Goal: Navigation & Orientation: Find specific page/section

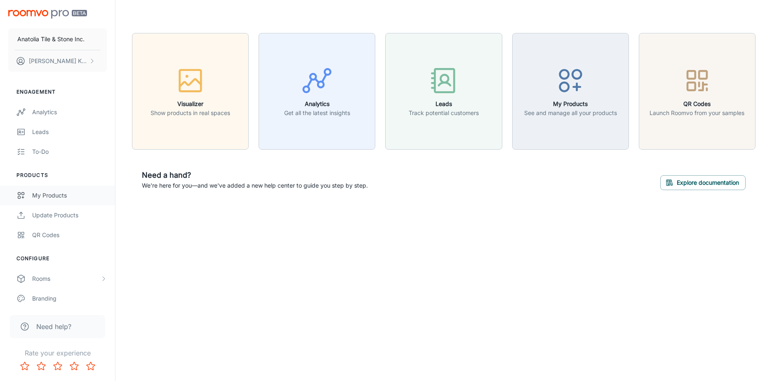
click at [57, 194] on div "My Products" at bounding box center [69, 195] width 75 height 9
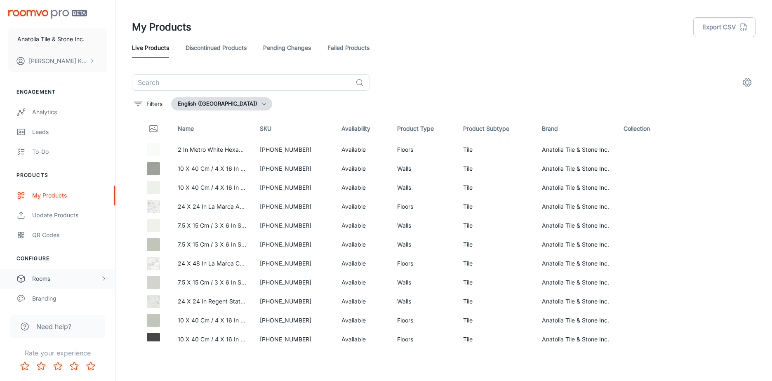
click at [40, 279] on div "Rooms" at bounding box center [66, 278] width 68 height 9
click at [54, 292] on div "My Rooms" at bounding box center [57, 299] width 115 height 20
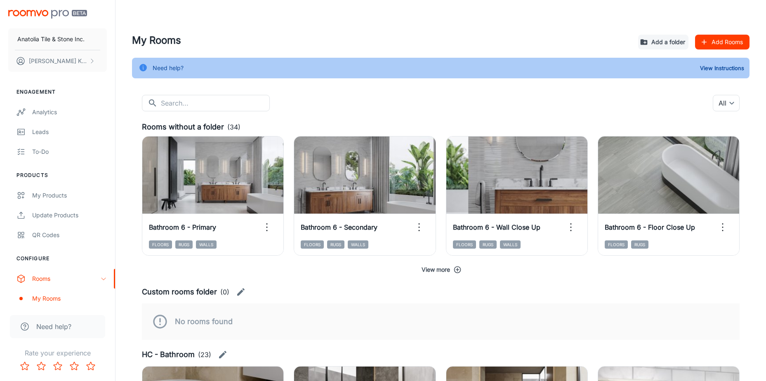
click at [463, 267] on button "View more" at bounding box center [440, 269] width 597 height 15
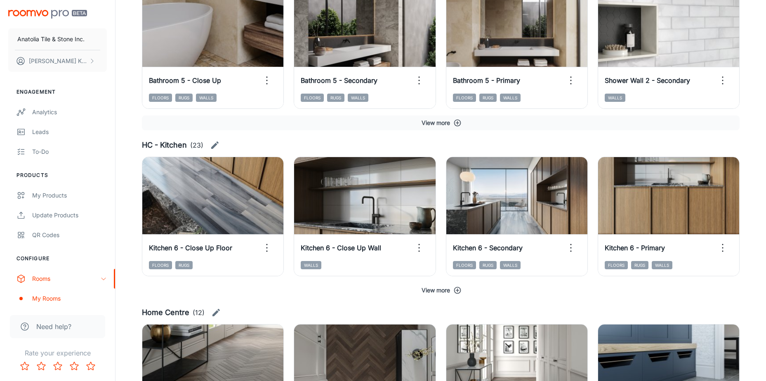
scroll to position [1201, 0]
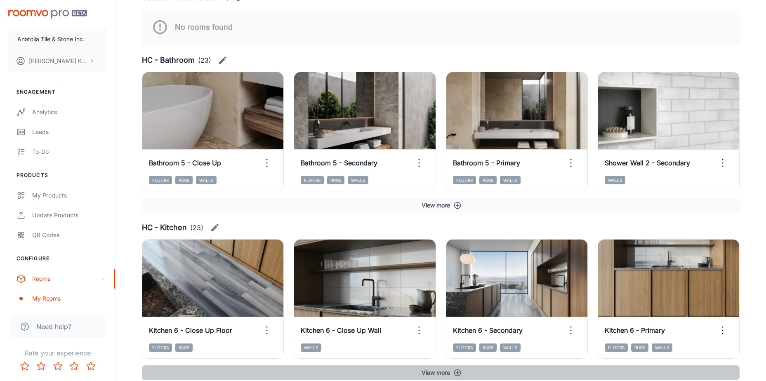
click at [459, 376] on icon "button" at bounding box center [457, 373] width 8 height 8
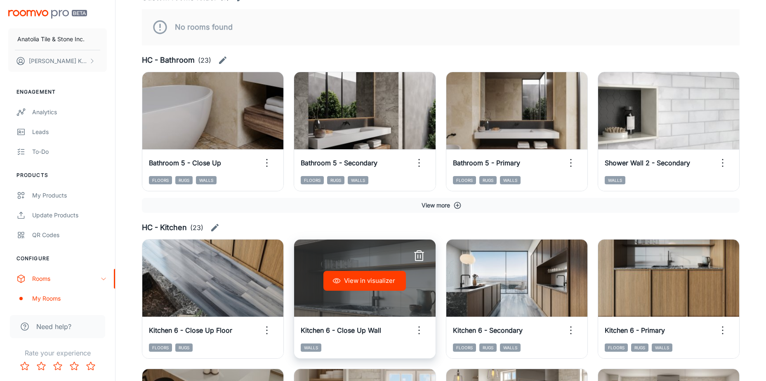
click at [364, 274] on button "View in visualizer" at bounding box center [364, 281] width 82 height 20
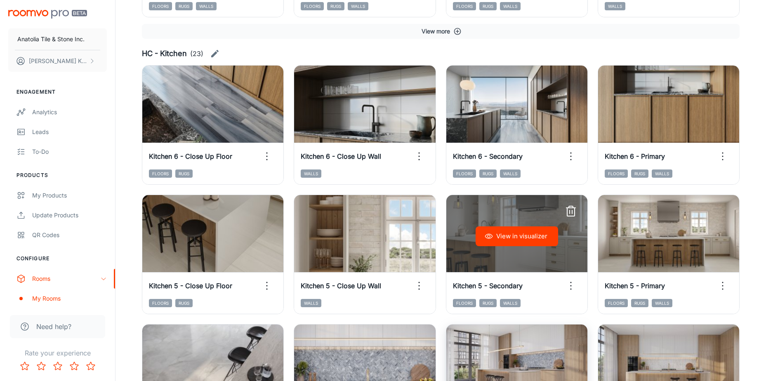
scroll to position [1448, 0]
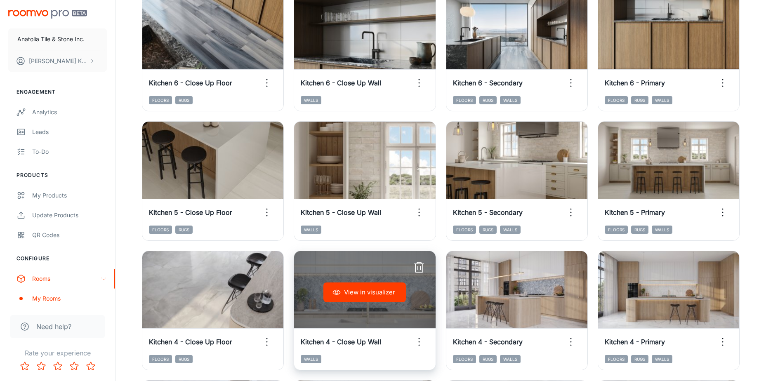
click at [364, 297] on button "View in visualizer" at bounding box center [364, 292] width 82 height 20
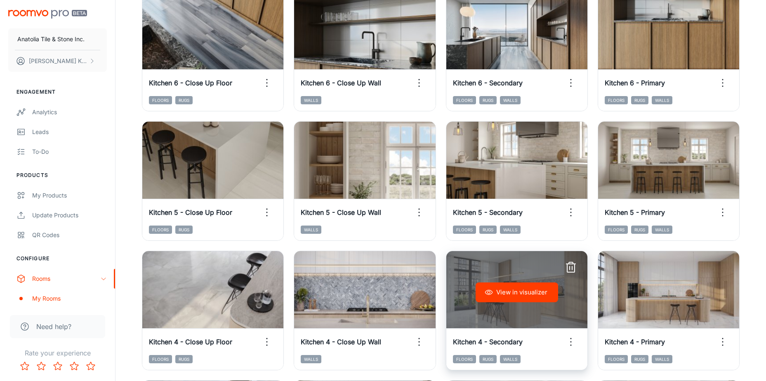
click at [540, 295] on button "View in visualizer" at bounding box center [516, 292] width 82 height 20
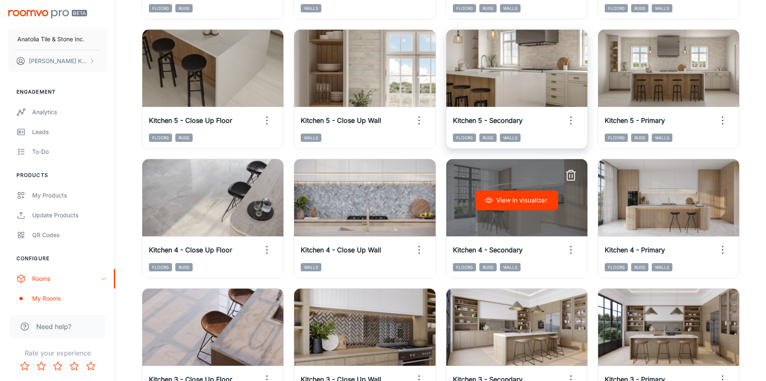
scroll to position [1613, 0]
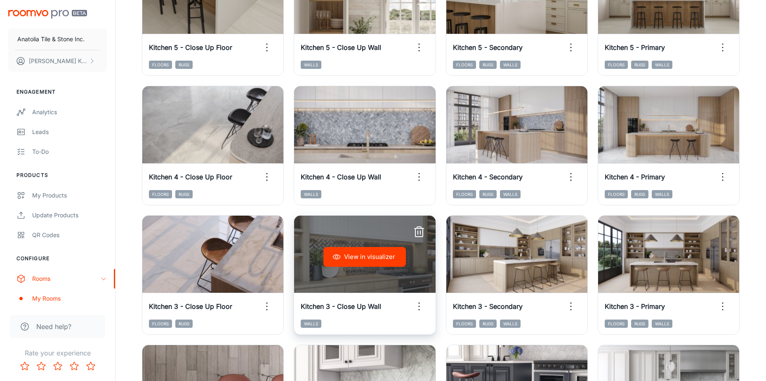
click at [364, 263] on button "View in visualizer" at bounding box center [364, 257] width 82 height 20
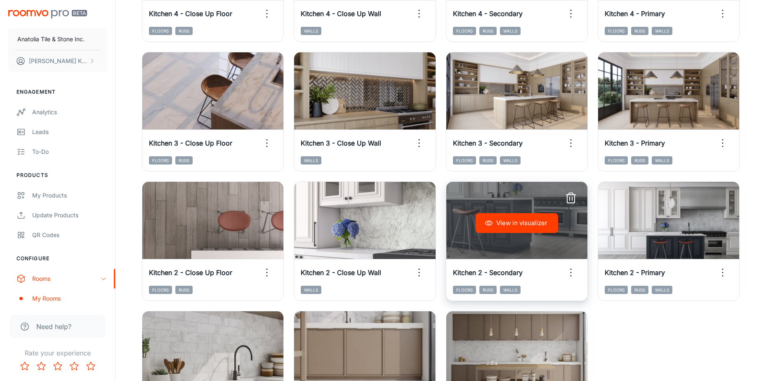
scroll to position [1696, 0]
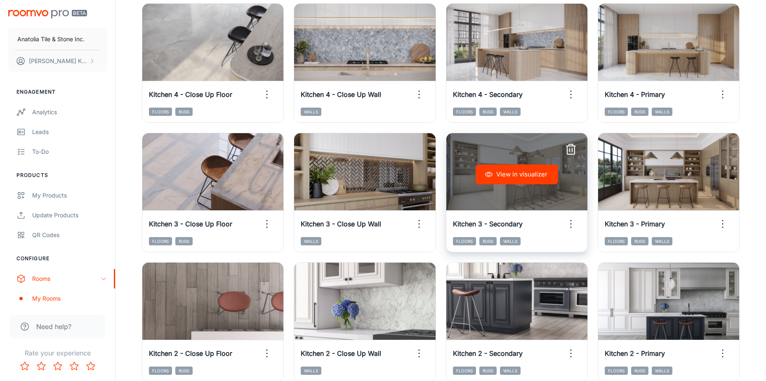
click at [540, 175] on button "View in visualizer" at bounding box center [516, 175] width 82 height 20
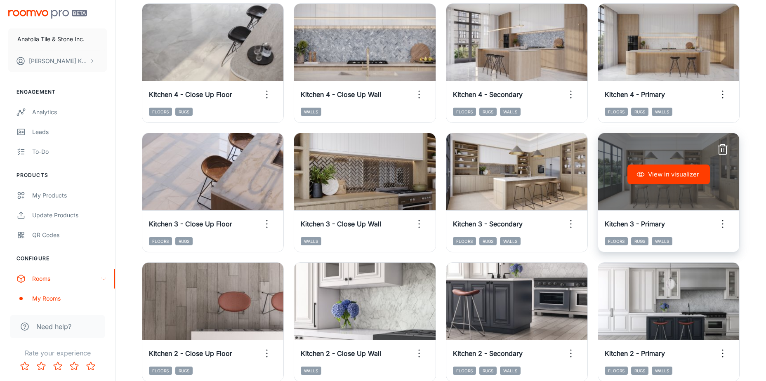
click at [691, 163] on div "View in visualizer" at bounding box center [668, 174] width 141 height 82
click at [687, 172] on button "View in visualizer" at bounding box center [668, 175] width 82 height 20
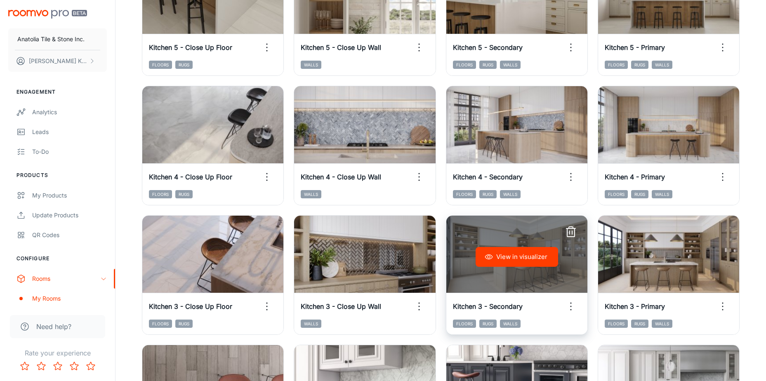
scroll to position [1407, 0]
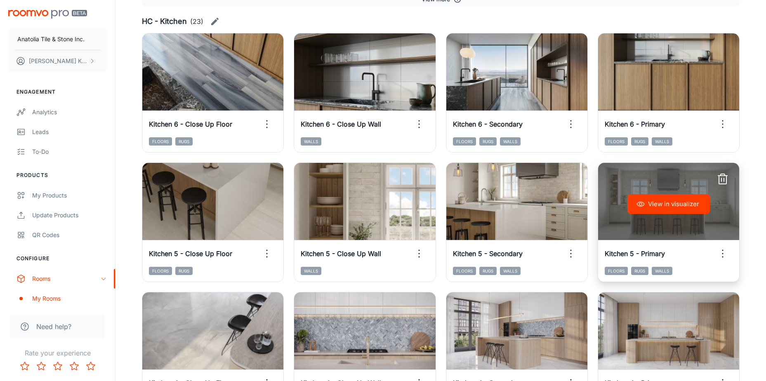
click at [689, 208] on button "View in visualizer" at bounding box center [668, 204] width 82 height 20
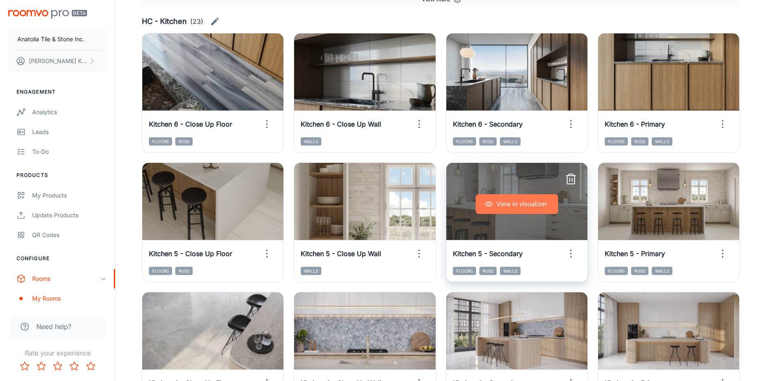
click at [533, 207] on button "View in visualizer" at bounding box center [516, 204] width 82 height 20
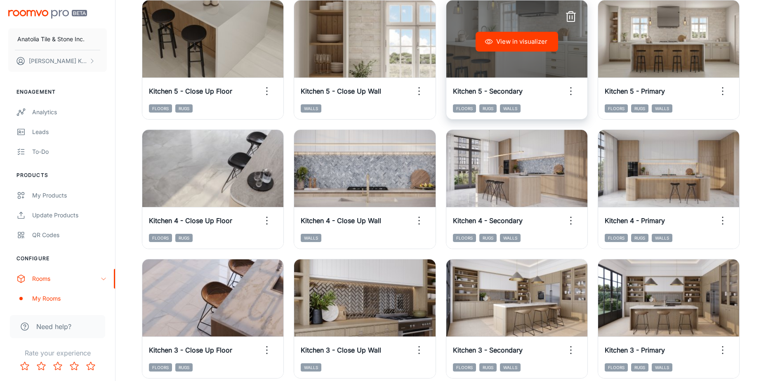
scroll to position [1572, 0]
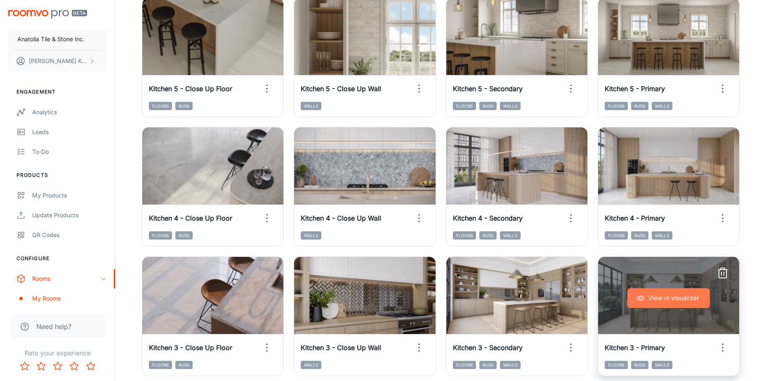
click at [678, 297] on button "View in visualizer" at bounding box center [668, 298] width 82 height 20
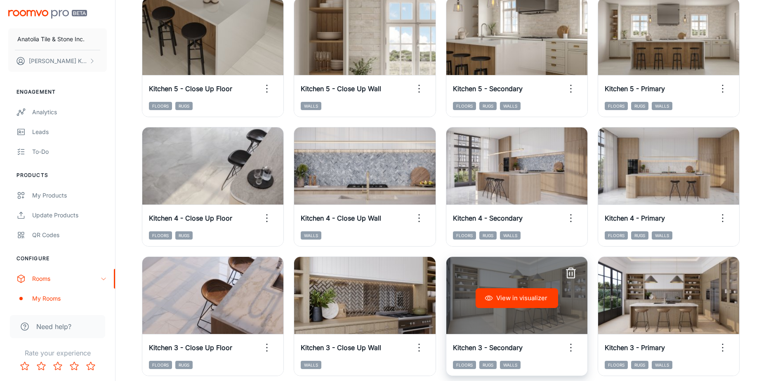
click at [520, 306] on button "View in visualizer" at bounding box center [516, 298] width 82 height 20
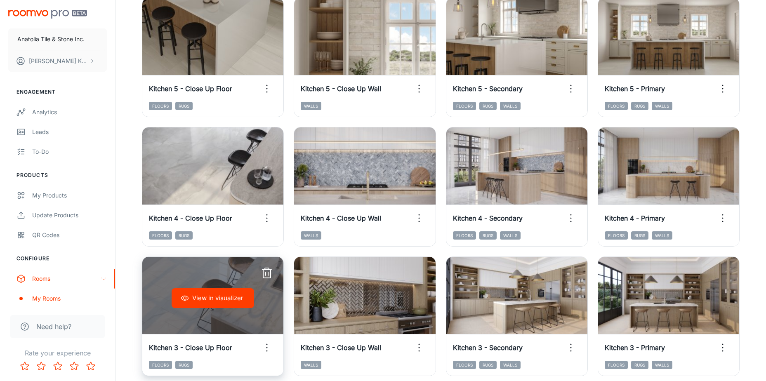
click at [240, 304] on button "View in visualizer" at bounding box center [213, 298] width 82 height 20
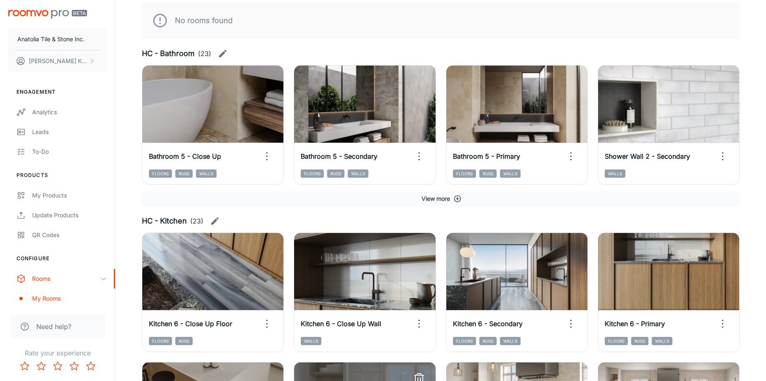
scroll to position [1201, 0]
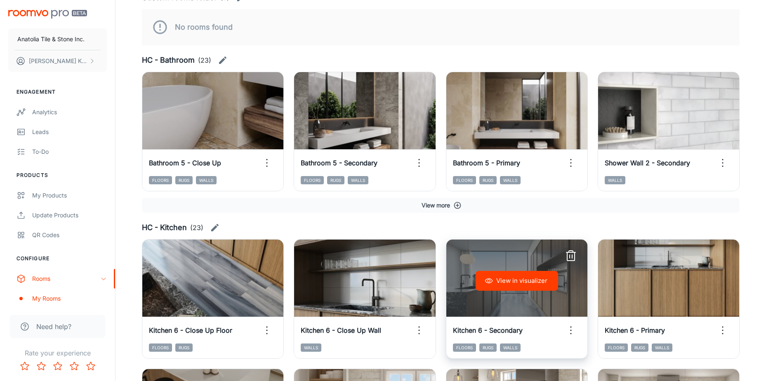
click at [539, 279] on button "View in visualizer" at bounding box center [516, 281] width 82 height 20
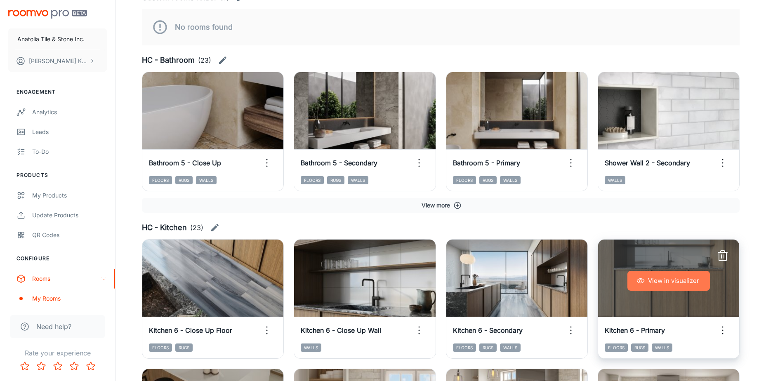
click at [690, 276] on button "View in visualizer" at bounding box center [668, 281] width 82 height 20
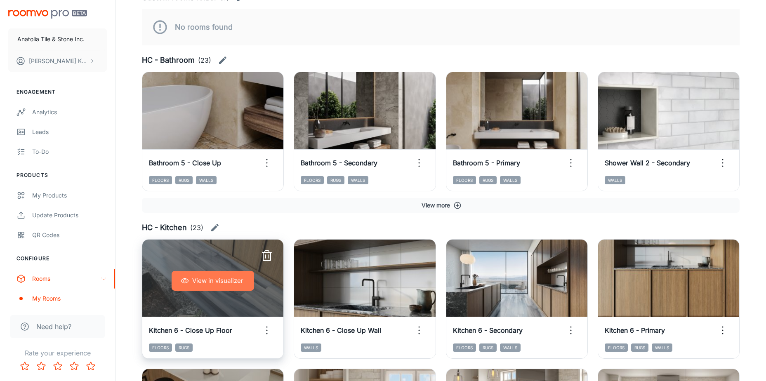
click at [250, 277] on button "View in visualizer" at bounding box center [213, 281] width 82 height 20
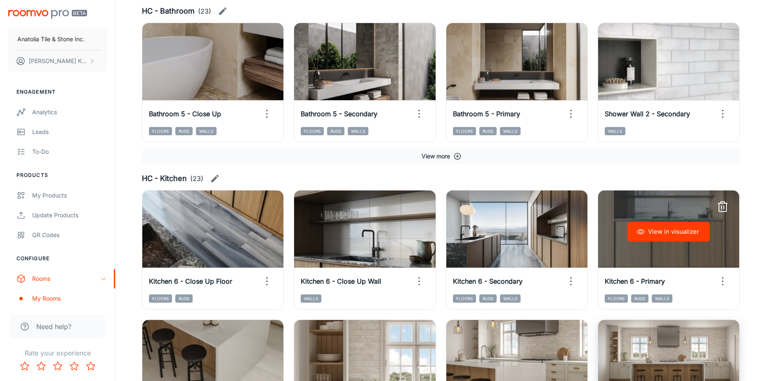
scroll to position [1324, 0]
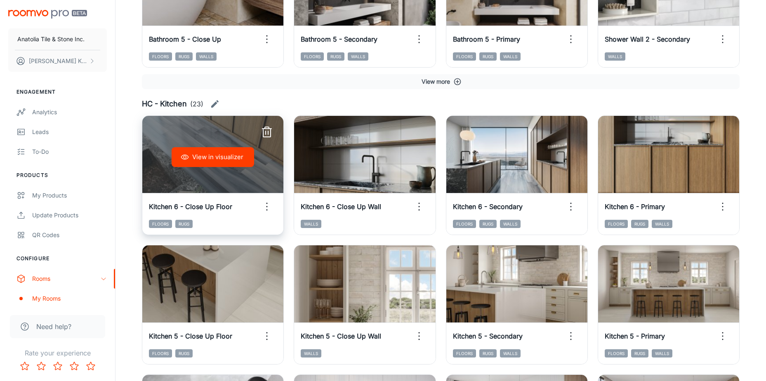
click at [202, 148] on button "View in visualizer" at bounding box center [213, 157] width 82 height 20
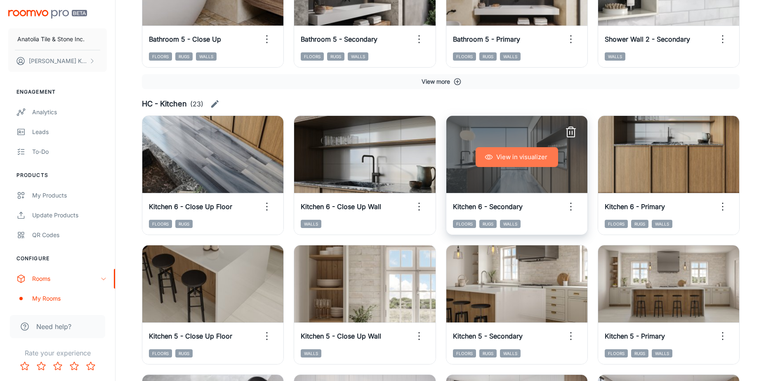
click at [550, 159] on button "View in visualizer" at bounding box center [516, 157] width 82 height 20
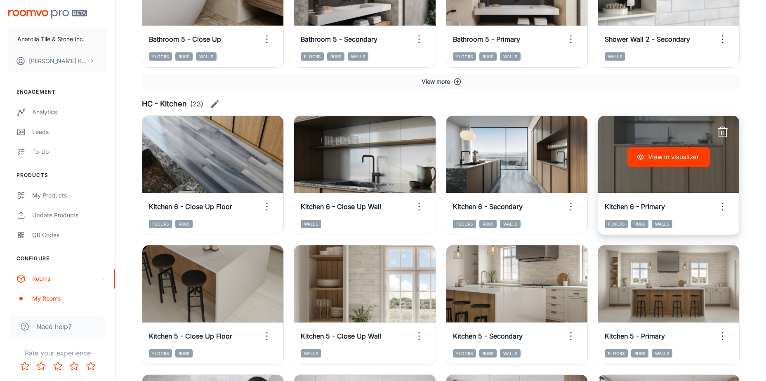
click at [690, 152] on button "View in visualizer" at bounding box center [668, 157] width 82 height 20
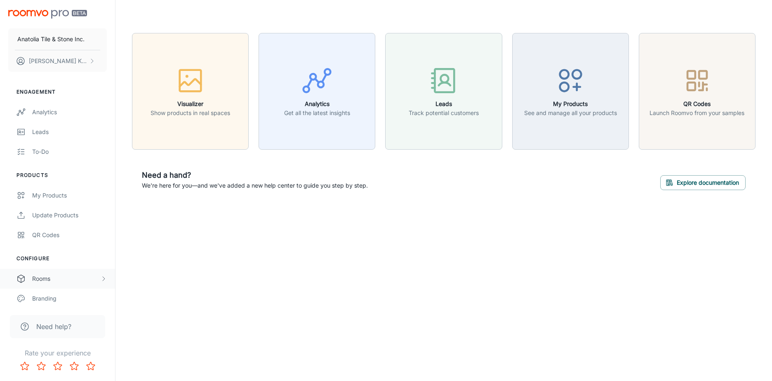
click at [45, 279] on div "Rooms" at bounding box center [66, 278] width 68 height 9
click at [45, 296] on div "My Rooms" at bounding box center [69, 298] width 75 height 9
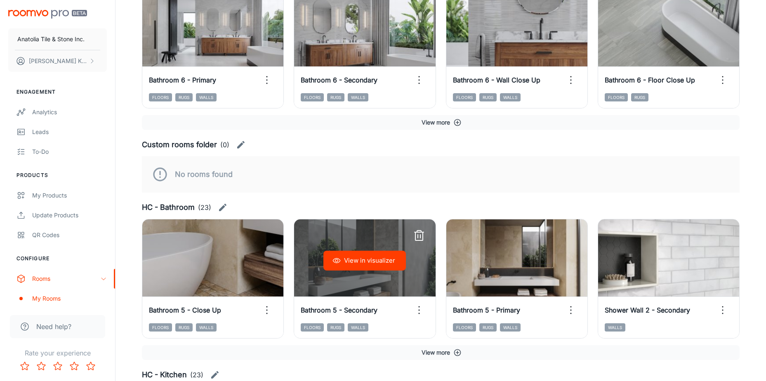
scroll to position [124, 0]
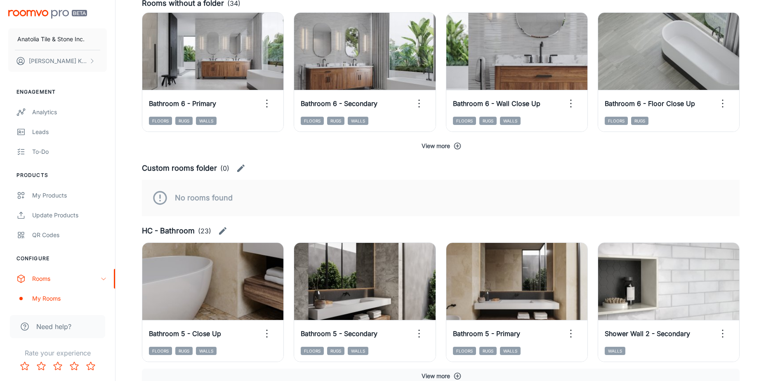
click at [452, 148] on button "View more" at bounding box center [440, 146] width 597 height 15
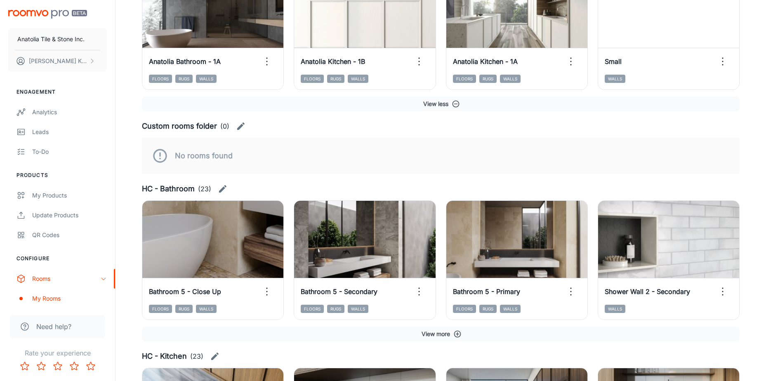
scroll to position [1155, 0]
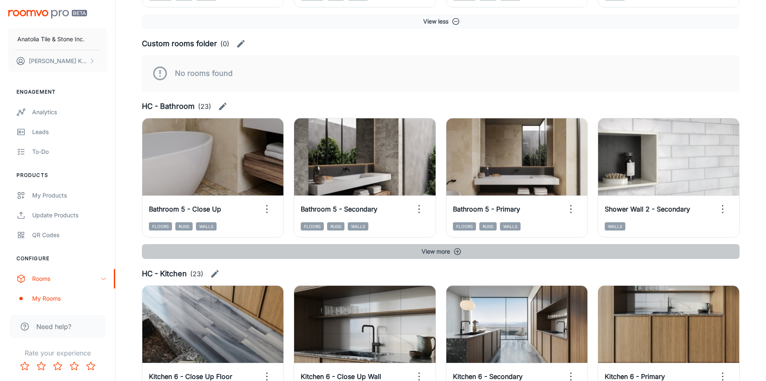
click at [457, 258] on button "View more" at bounding box center [440, 251] width 597 height 15
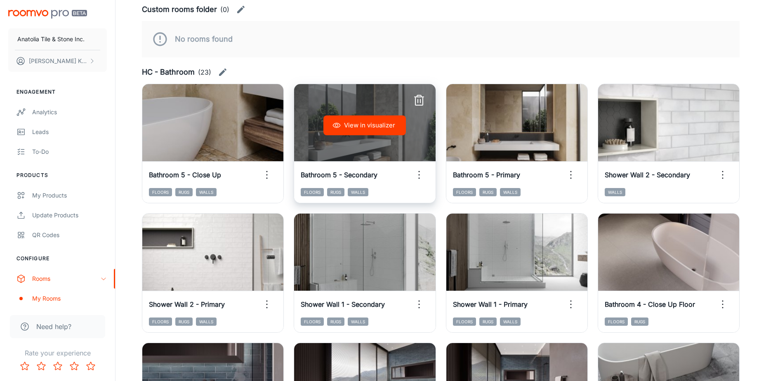
scroll to position [1237, 0]
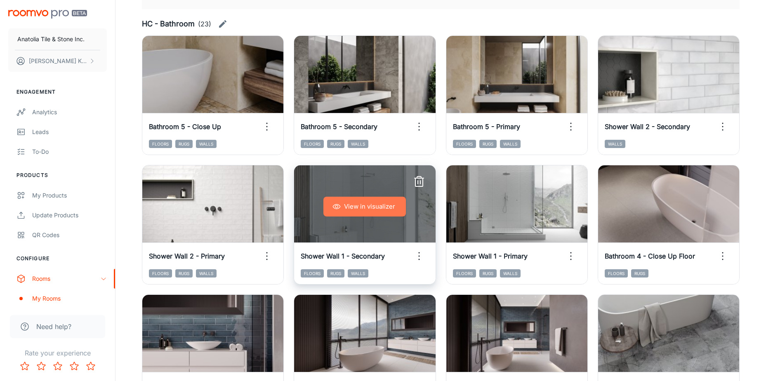
click at [390, 207] on button "View in visualizer" at bounding box center [364, 207] width 82 height 20
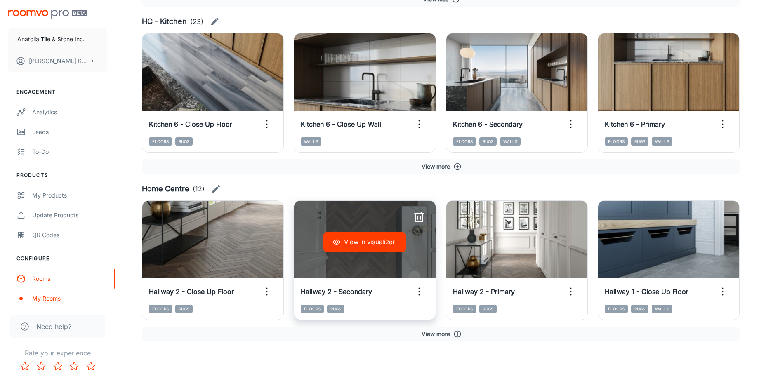
scroll to position [1972, 0]
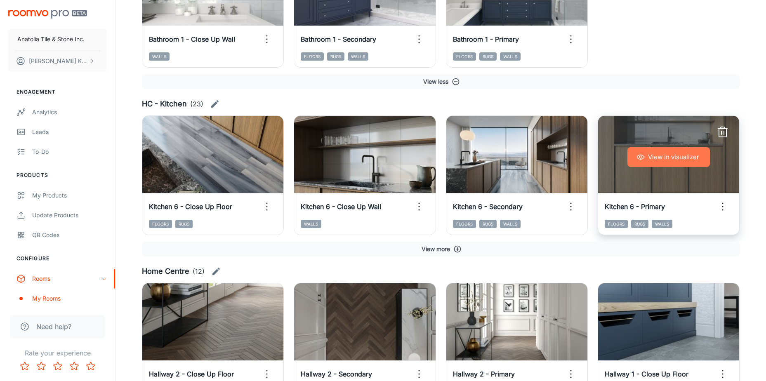
click at [649, 156] on button "View in visualizer" at bounding box center [668, 157] width 82 height 20
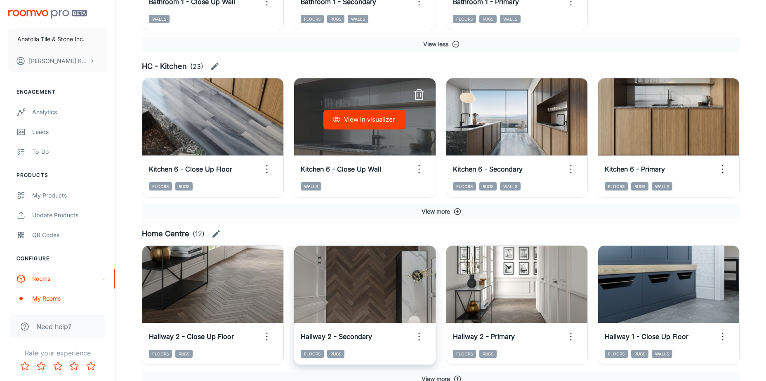
scroll to position [2054, 0]
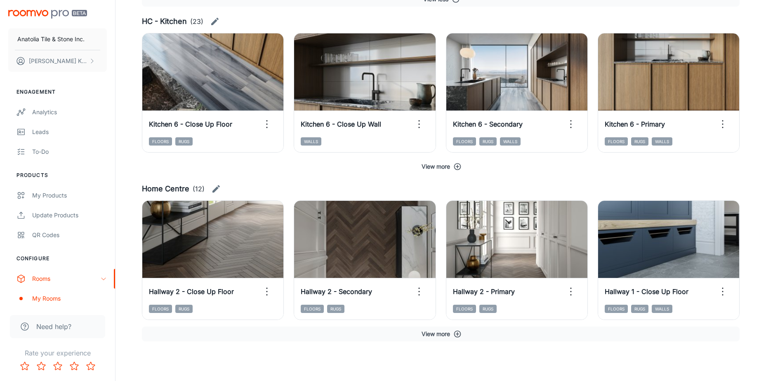
click at [449, 169] on button "View more" at bounding box center [440, 166] width 597 height 15
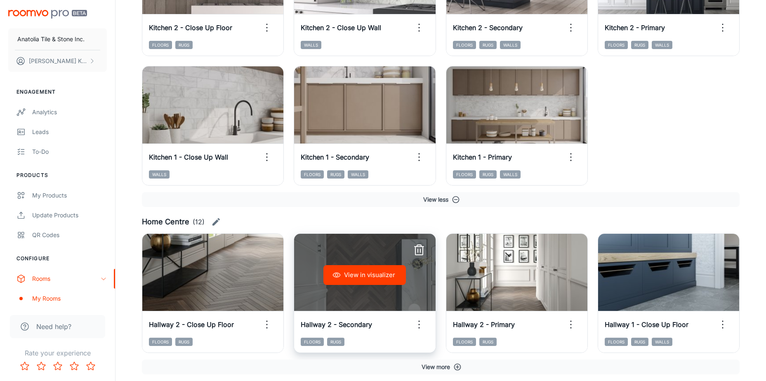
scroll to position [2702, 0]
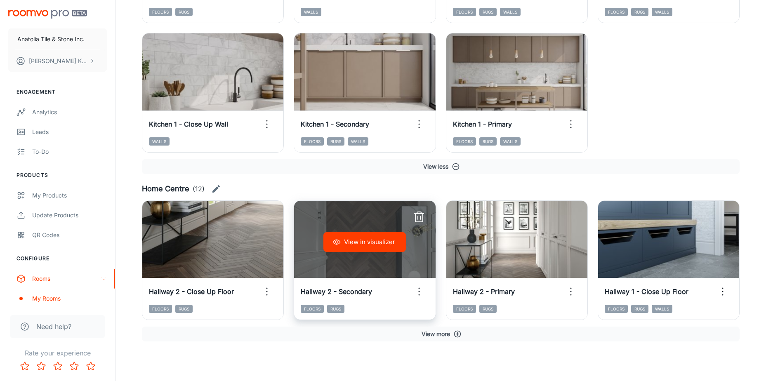
click at [381, 248] on button "View in visualizer" at bounding box center [364, 242] width 82 height 20
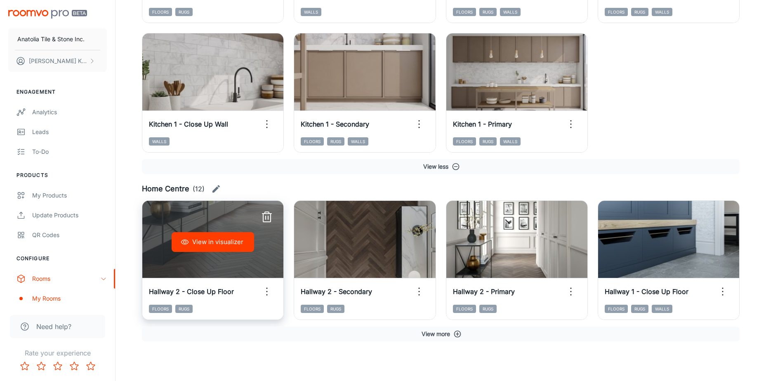
click at [221, 242] on button "View in visualizer" at bounding box center [213, 242] width 82 height 20
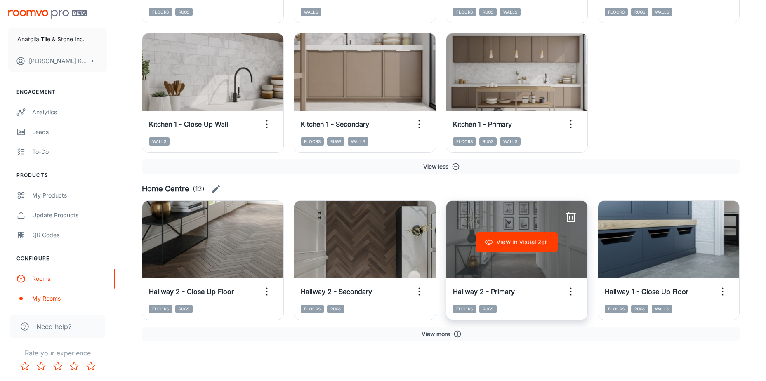
click at [524, 235] on button "View in visualizer" at bounding box center [516, 242] width 82 height 20
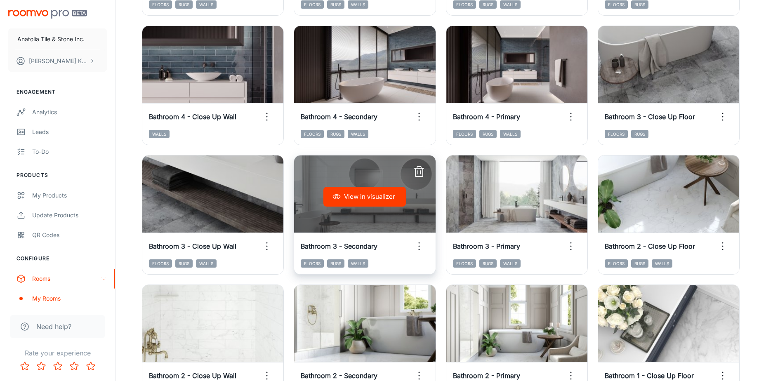
scroll to position [1341, 0]
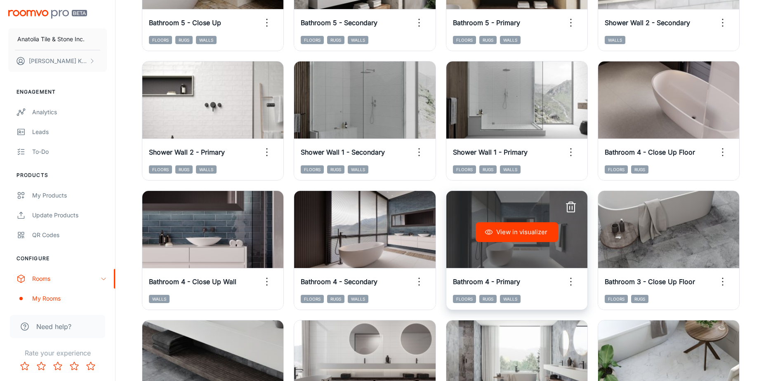
click at [516, 234] on button "View in visualizer" at bounding box center [516, 232] width 82 height 20
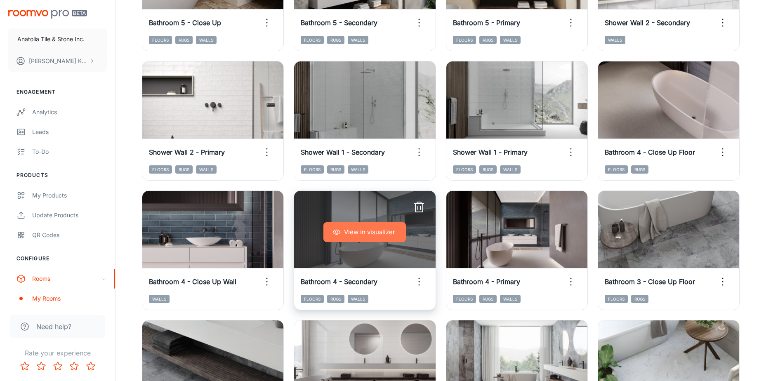
click at [359, 228] on button "View in visualizer" at bounding box center [364, 232] width 82 height 20
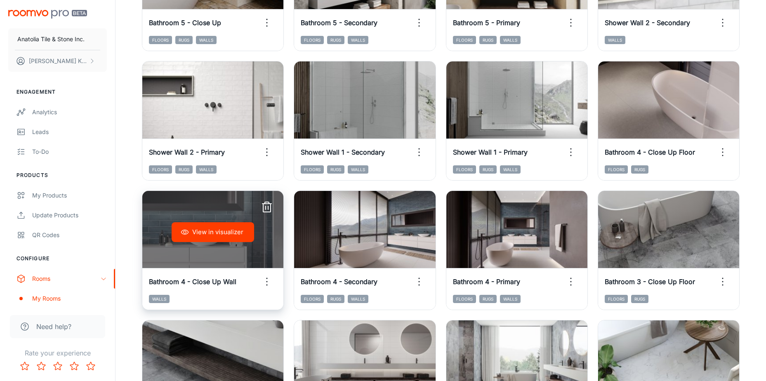
click at [234, 234] on button "View in visualizer" at bounding box center [213, 232] width 82 height 20
